Goal: Transaction & Acquisition: Purchase product/service

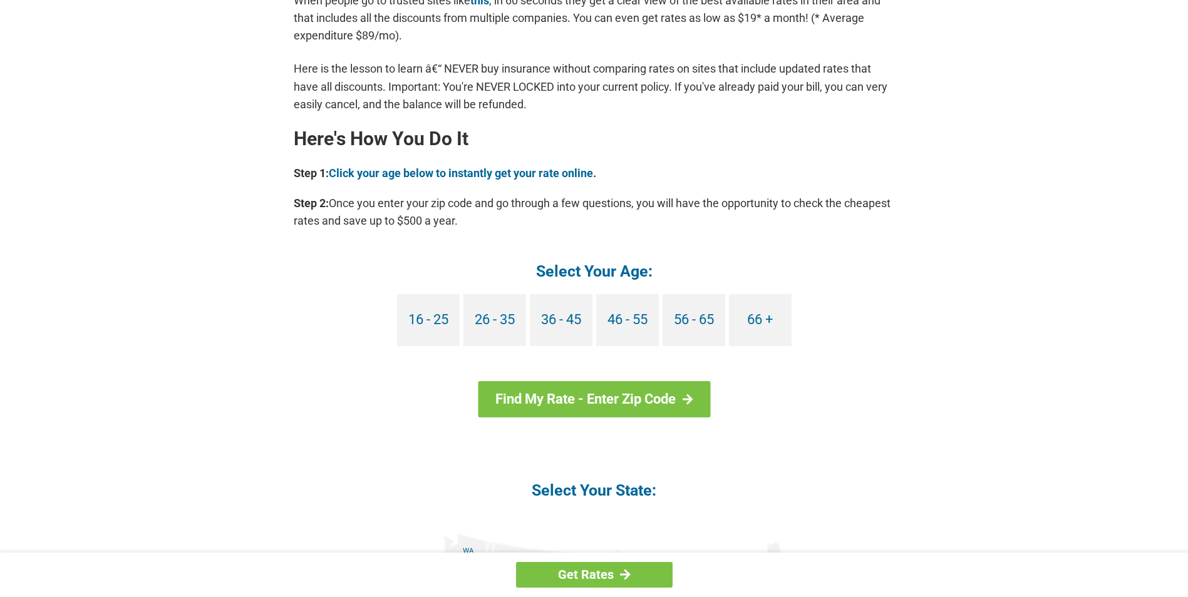
scroll to position [1065, 0]
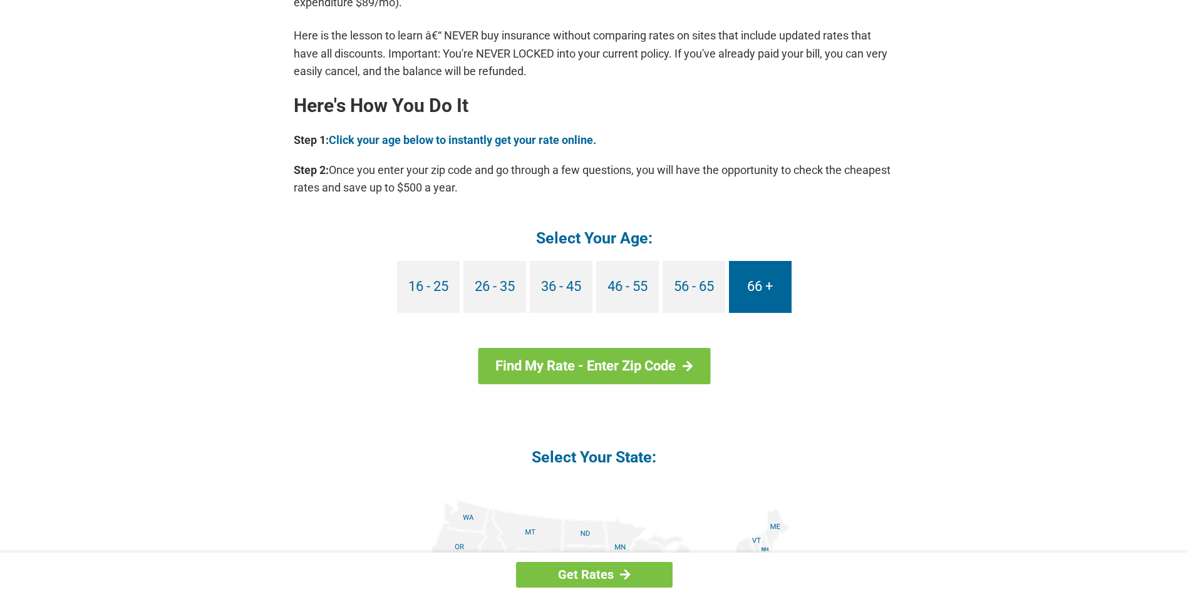
click at [768, 288] on link "66 +" at bounding box center [760, 287] width 63 height 52
click at [757, 285] on link "66 +" at bounding box center [760, 287] width 63 height 52
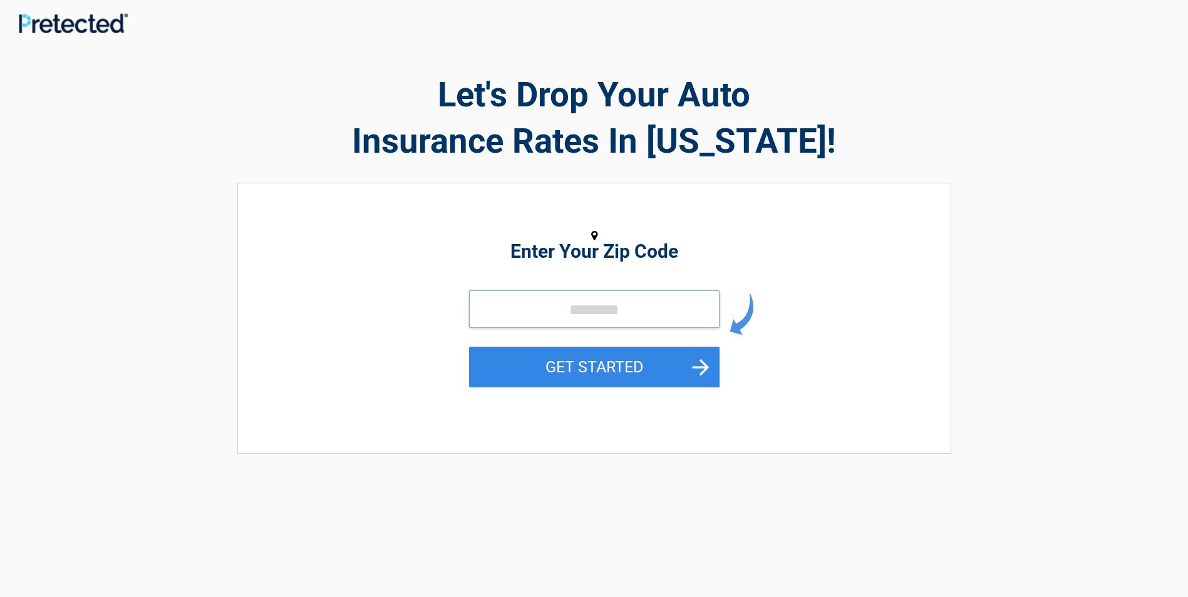
click at [594, 312] on input "tel" at bounding box center [594, 310] width 251 height 38
type input "*****"
click at [703, 364] on button "GET STARTED" at bounding box center [594, 367] width 251 height 41
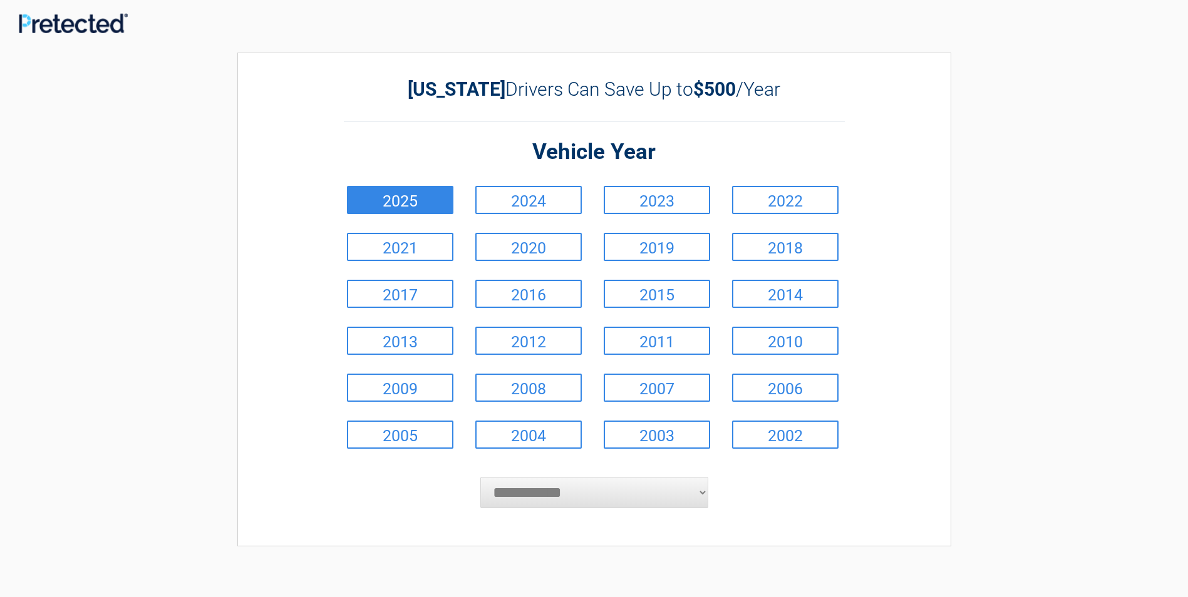
click at [402, 205] on link "2025" at bounding box center [400, 200] width 106 height 28
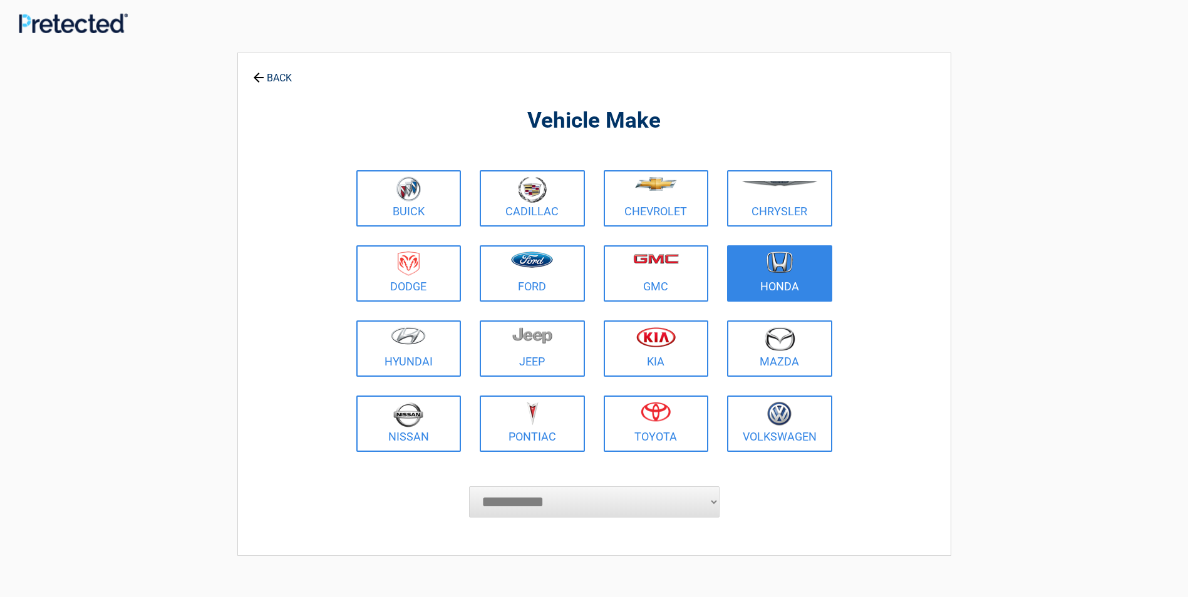
click at [783, 270] on img at bounding box center [780, 263] width 26 height 22
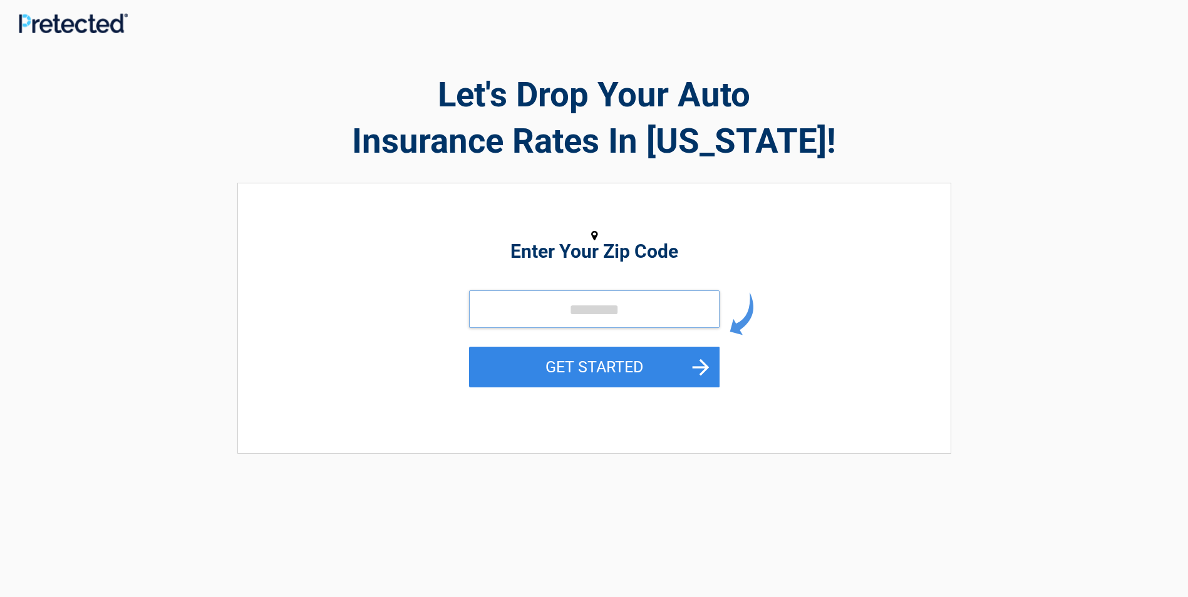
click at [571, 313] on input "tel" at bounding box center [594, 310] width 251 height 38
type input "*****"
click at [700, 370] on button "GET STARTED" at bounding box center [594, 367] width 251 height 41
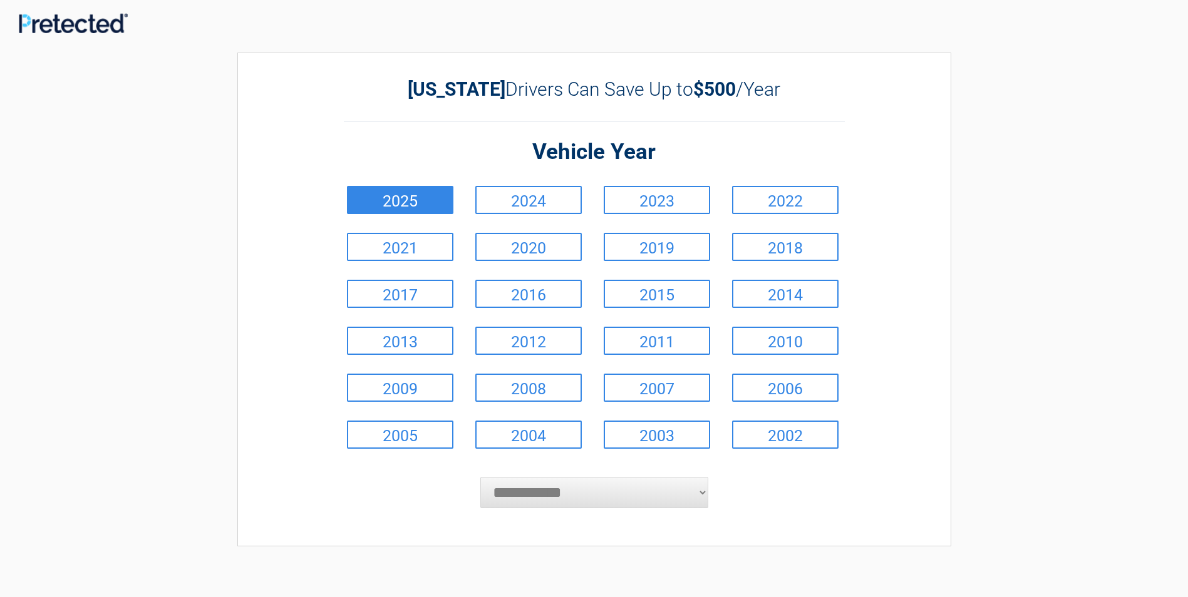
click at [408, 212] on link "2025" at bounding box center [400, 200] width 106 height 28
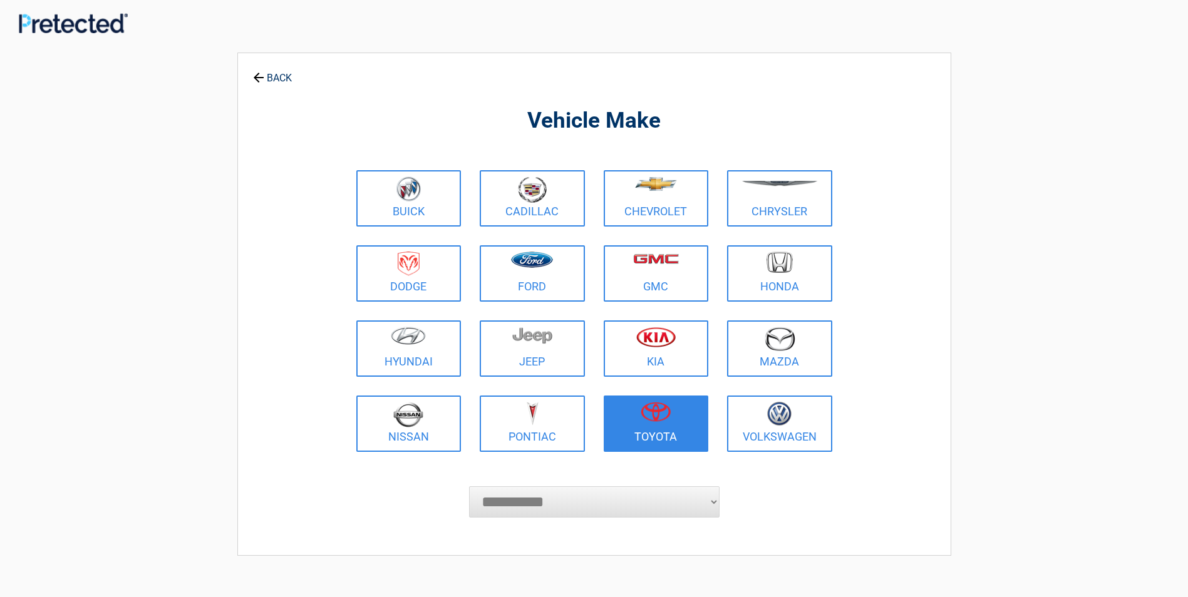
click at [655, 418] on img at bounding box center [656, 412] width 30 height 20
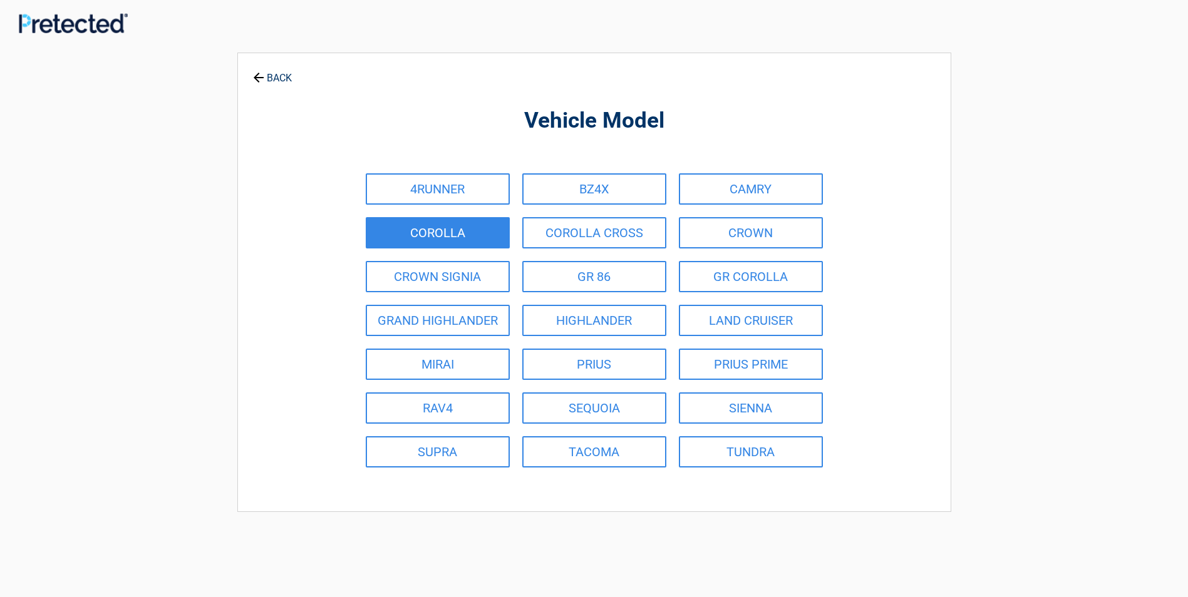
click at [433, 237] on link "COROLLA" at bounding box center [438, 232] width 144 height 31
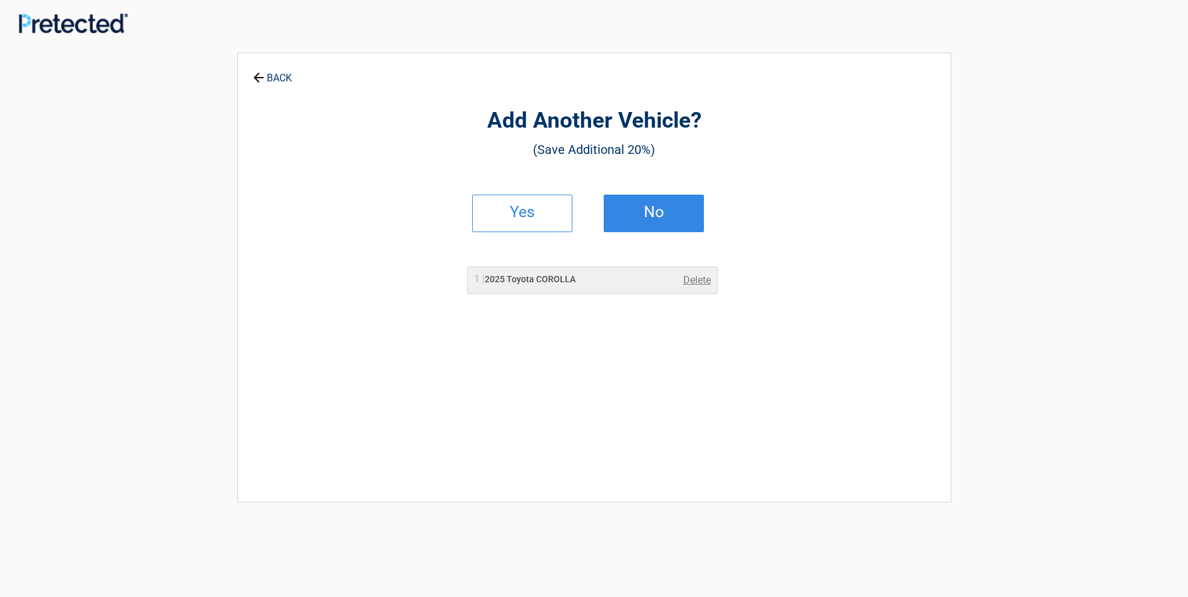
click at [648, 212] on h2 "No" at bounding box center [654, 212] width 74 height 9
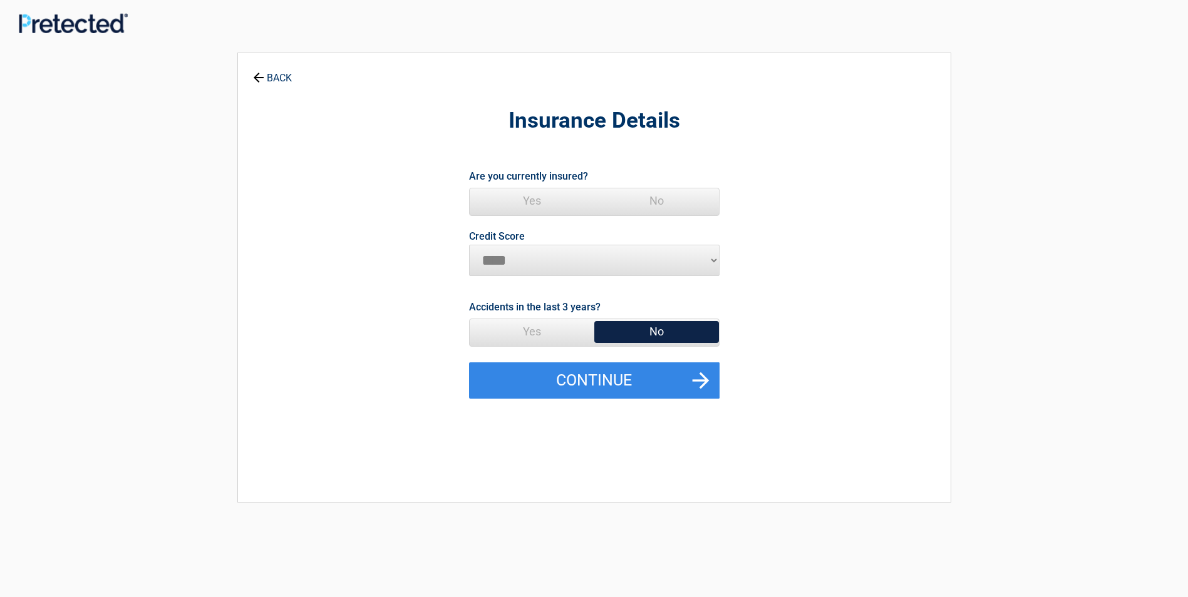
click at [538, 205] on span "Yes" at bounding box center [532, 201] width 125 height 25
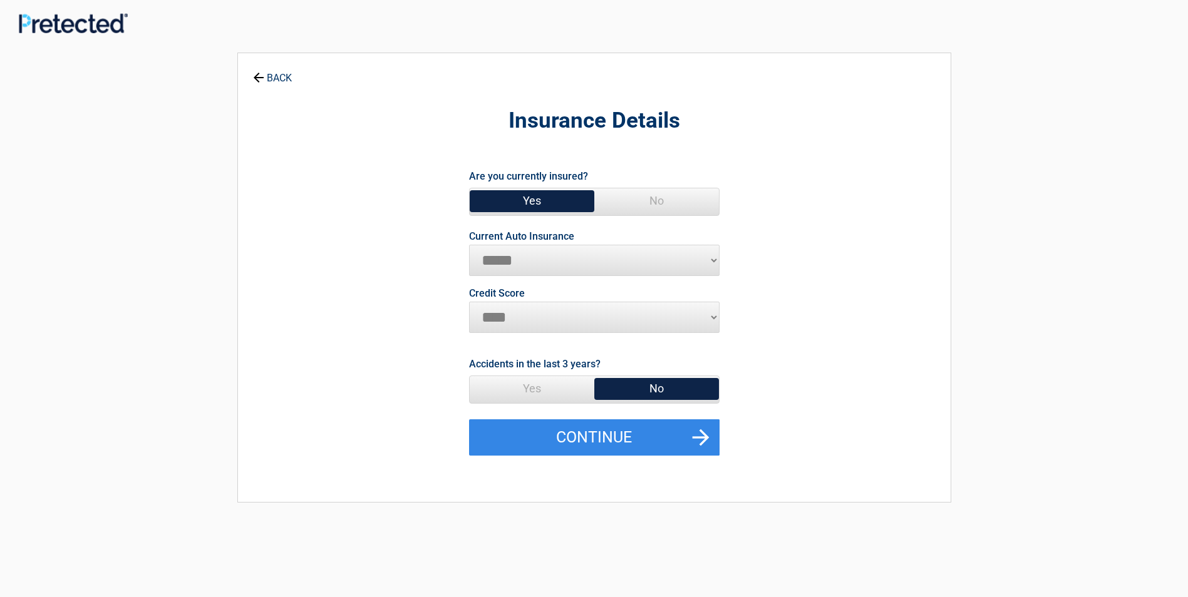
click at [716, 262] on select "**********" at bounding box center [594, 260] width 251 height 31
